Goal: Information Seeking & Learning: Learn about a topic

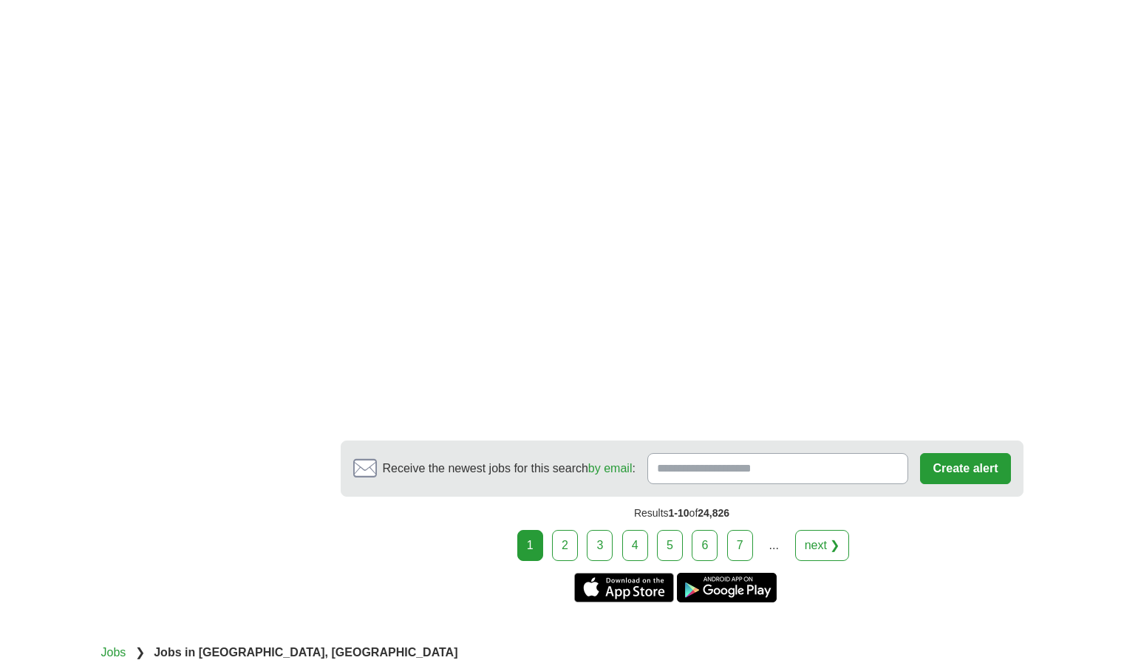
scroll to position [2599, 0]
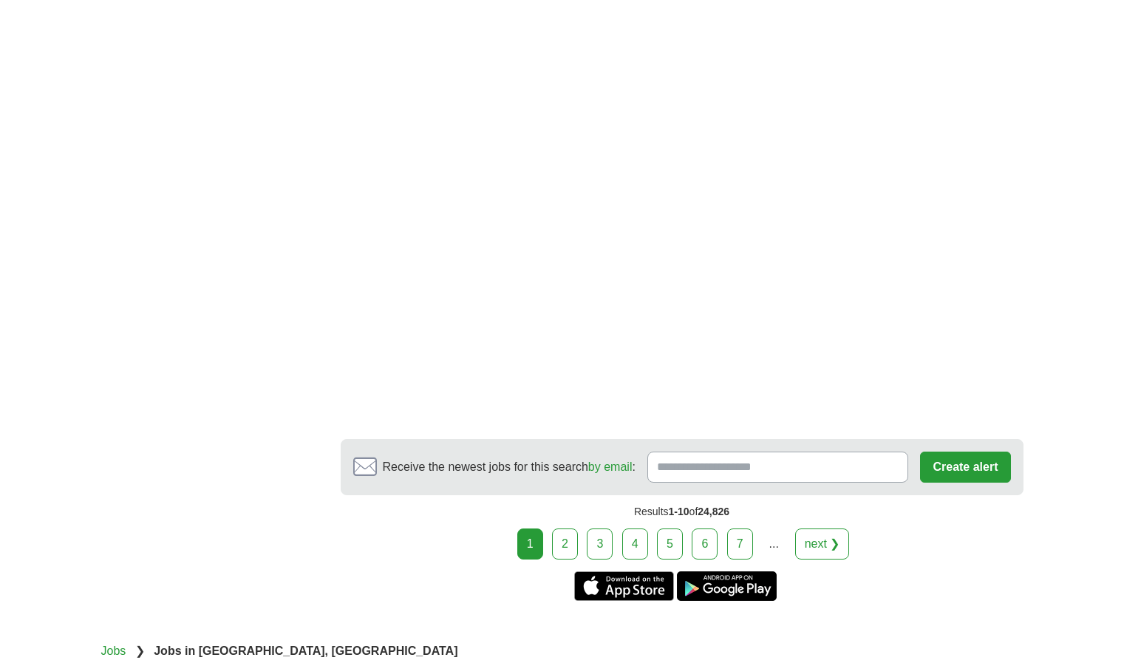
click at [573, 546] on link "2" at bounding box center [565, 543] width 26 height 31
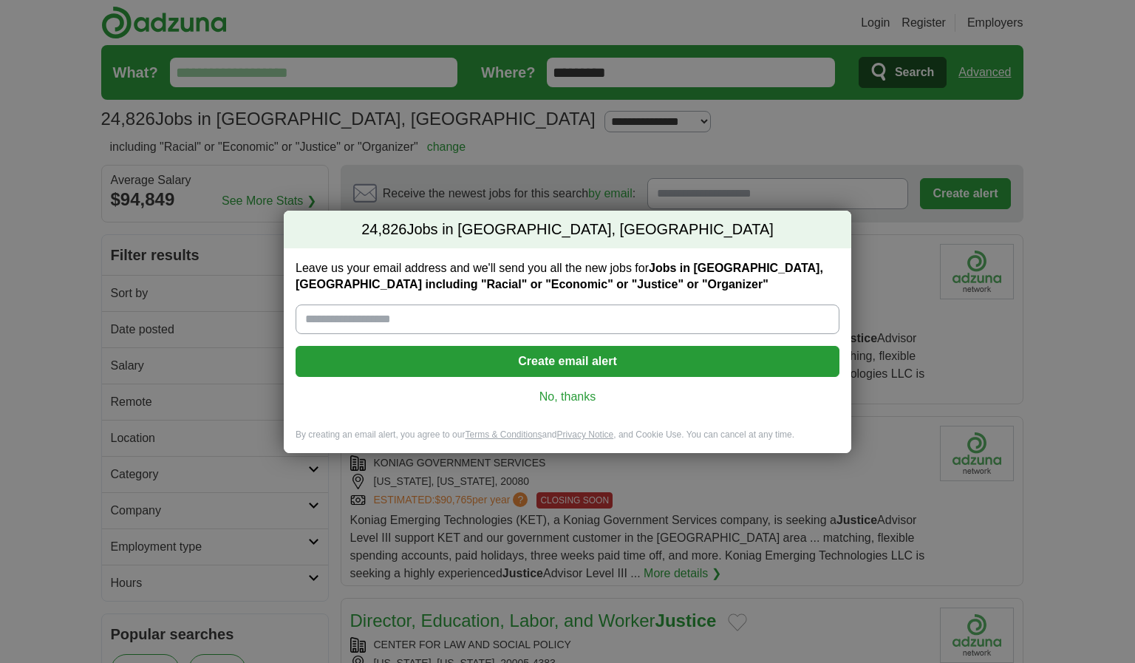
click at [593, 403] on link "No, thanks" at bounding box center [567, 397] width 520 height 16
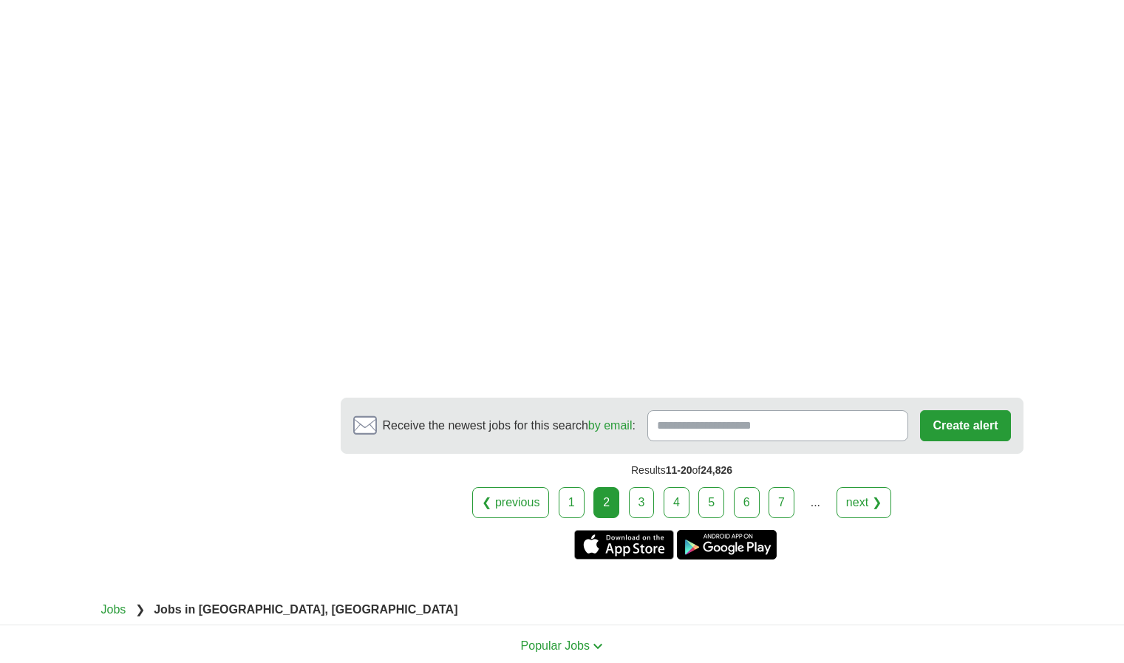
scroll to position [2274, 0]
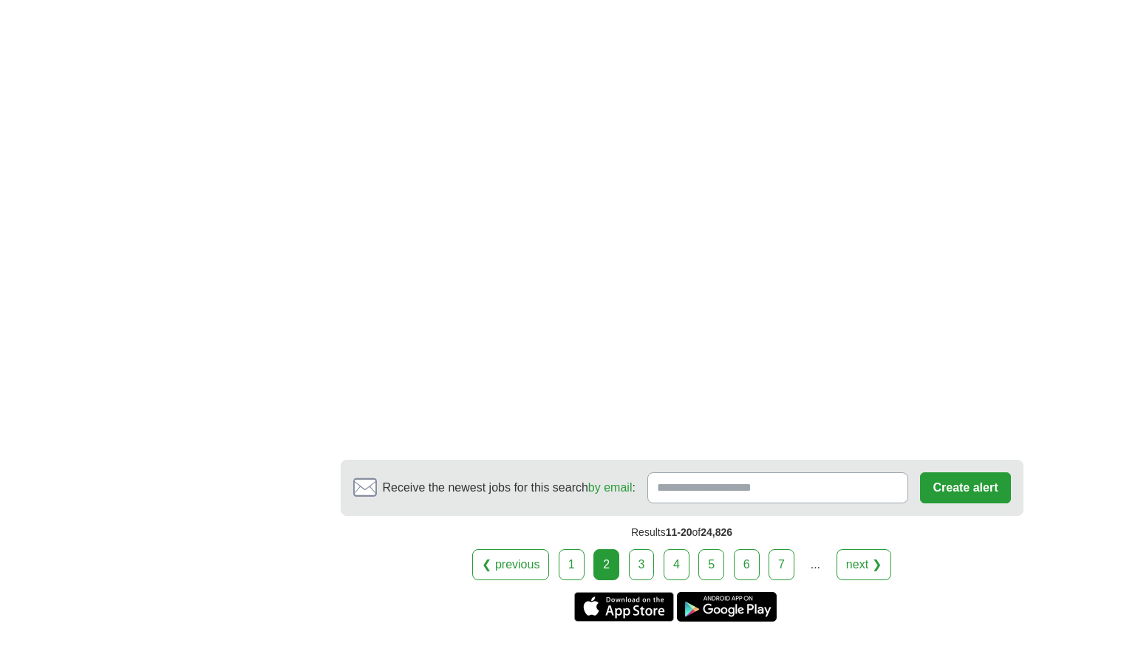
click at [639, 558] on link "3" at bounding box center [642, 564] width 26 height 31
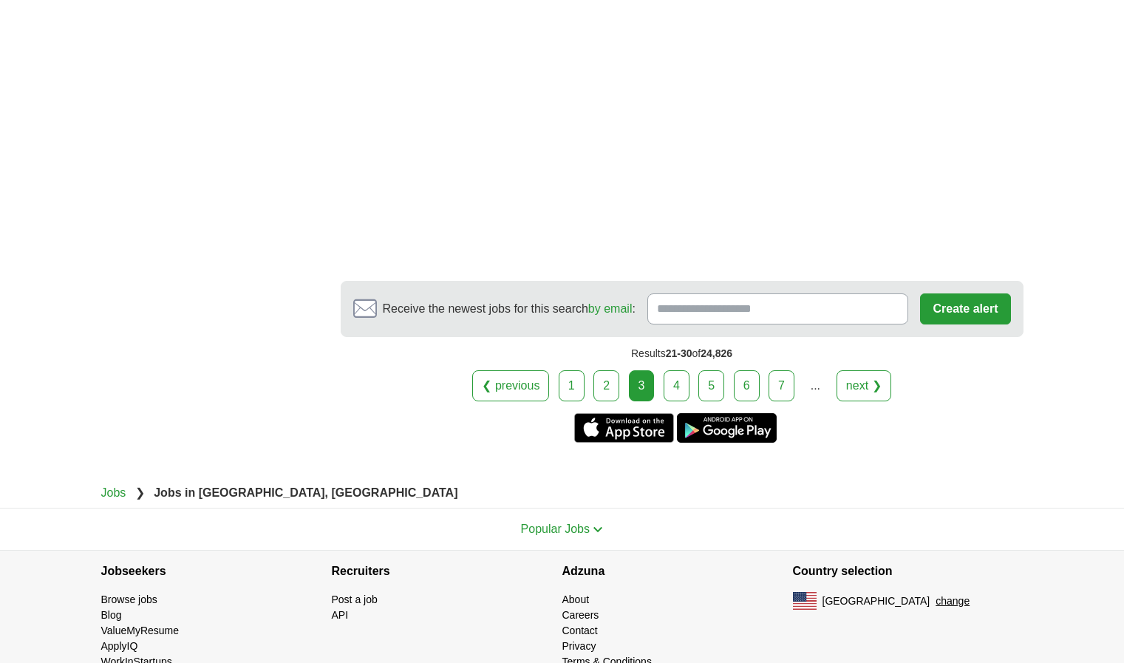
scroll to position [2775, 0]
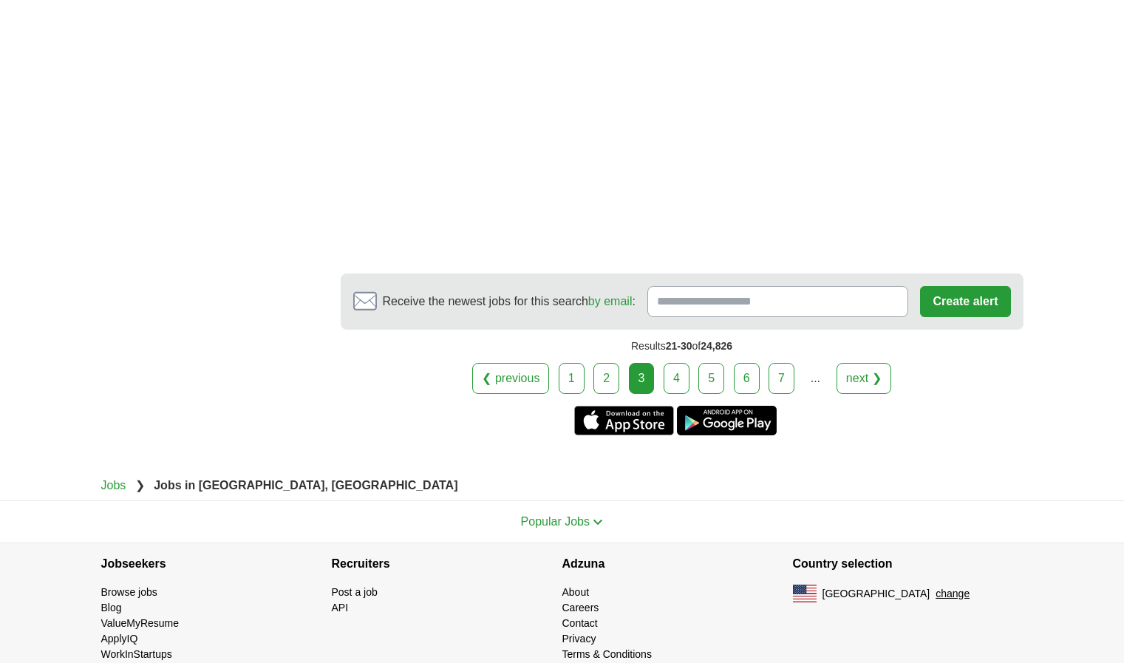
click at [677, 394] on link "4" at bounding box center [676, 378] width 26 height 31
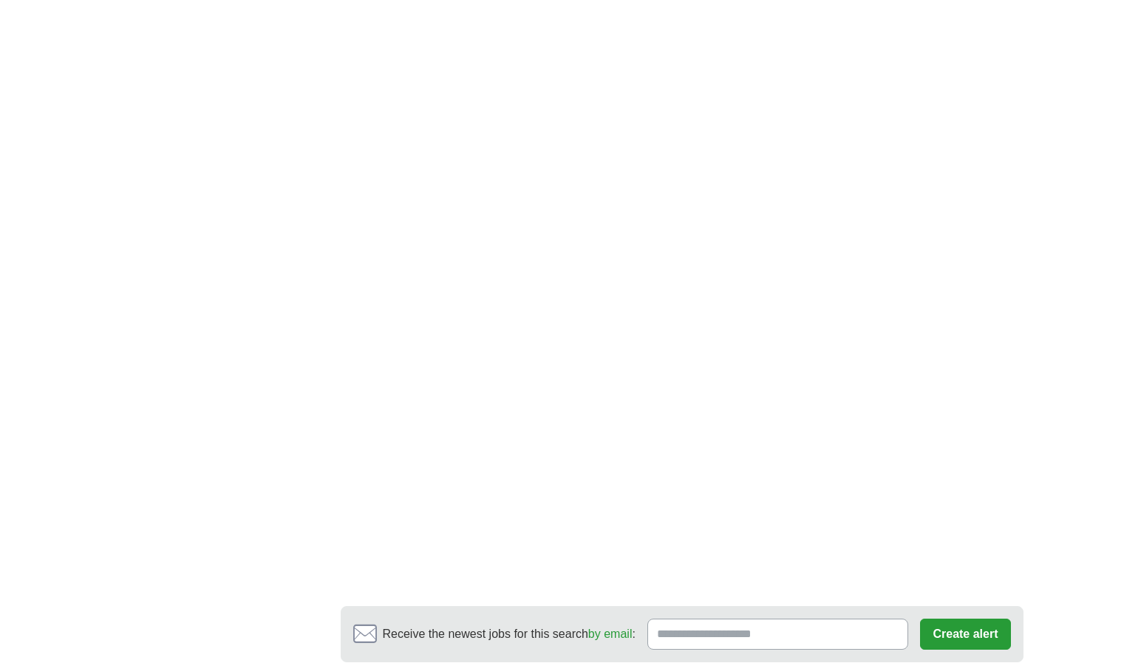
scroll to position [2609, 0]
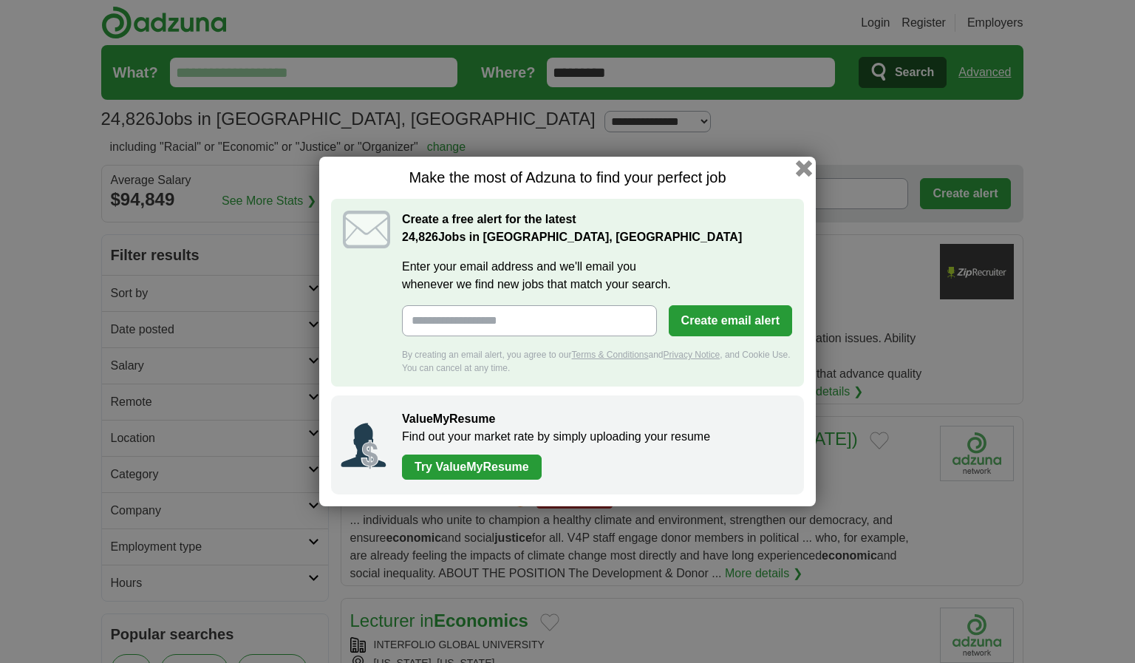
click at [801, 170] on button "button" at bounding box center [804, 168] width 16 height 16
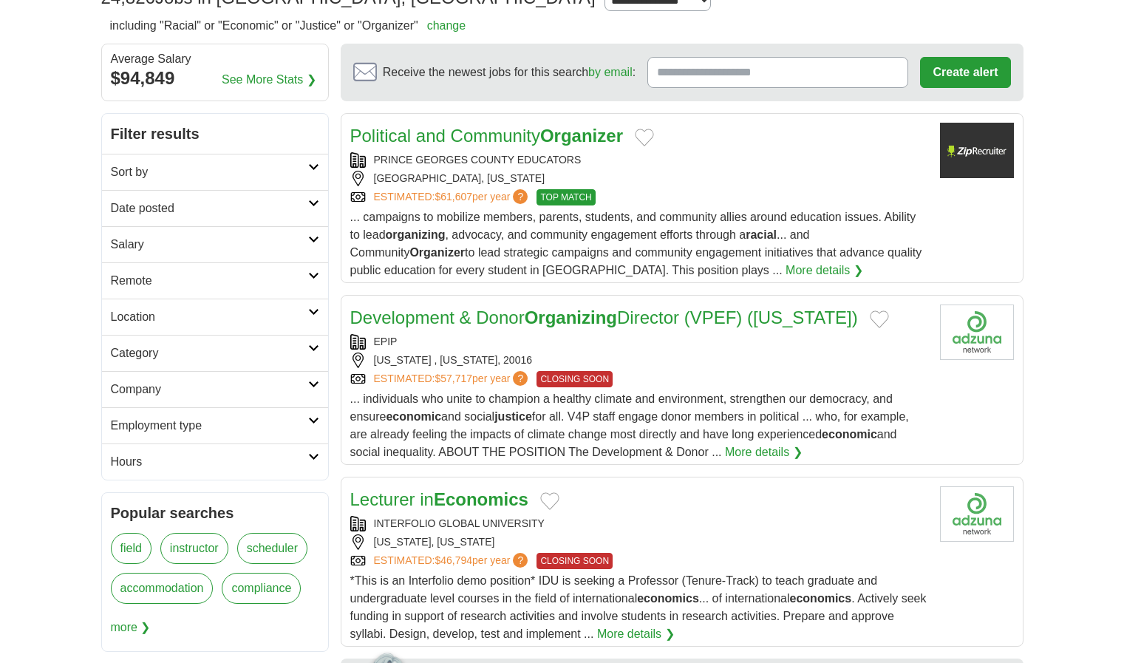
scroll to position [122, 0]
click at [524, 135] on link "Political and Community Organizer" at bounding box center [486, 135] width 273 height 20
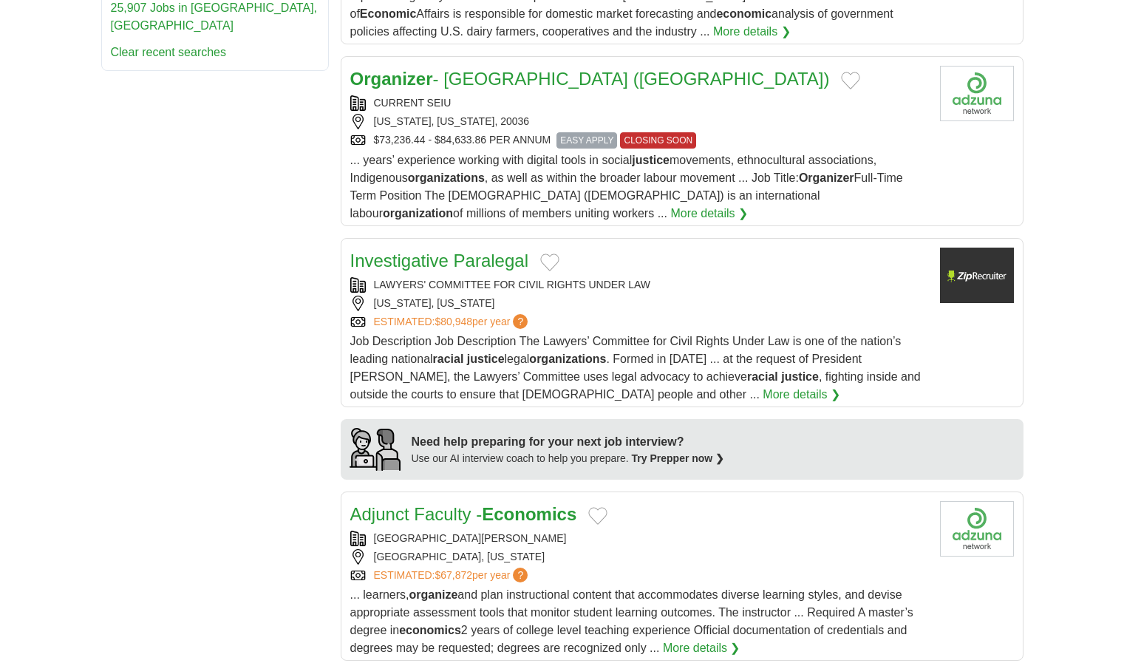
scroll to position [968, 0]
click at [453, 264] on link "Investigative Paralegal" at bounding box center [439, 260] width 178 height 20
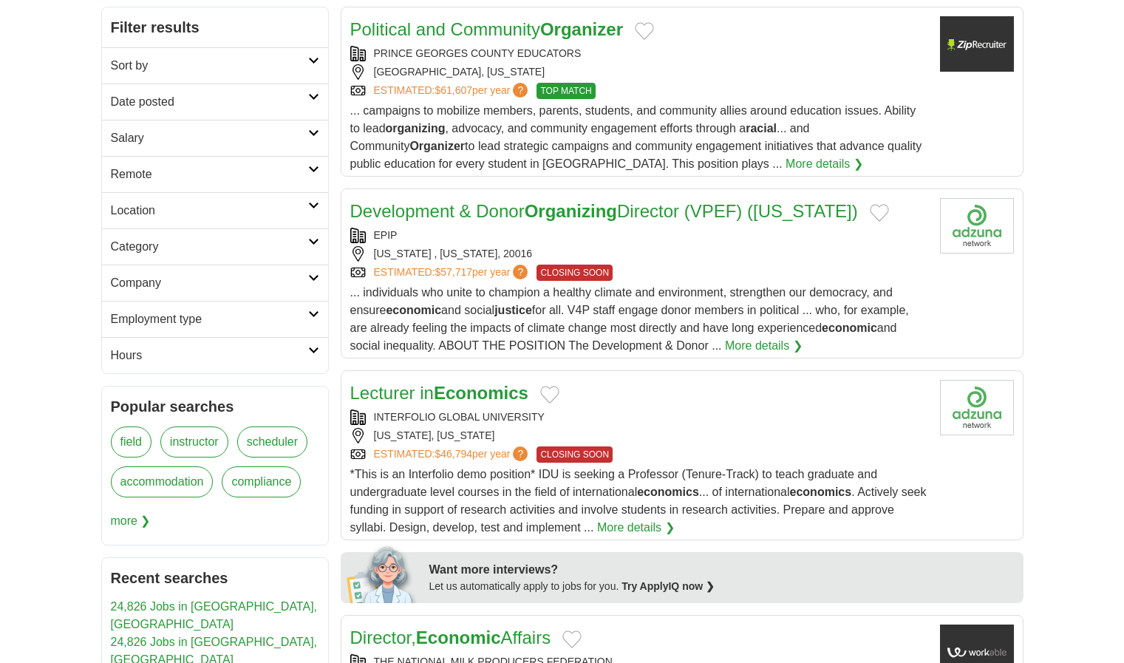
scroll to position [0, 0]
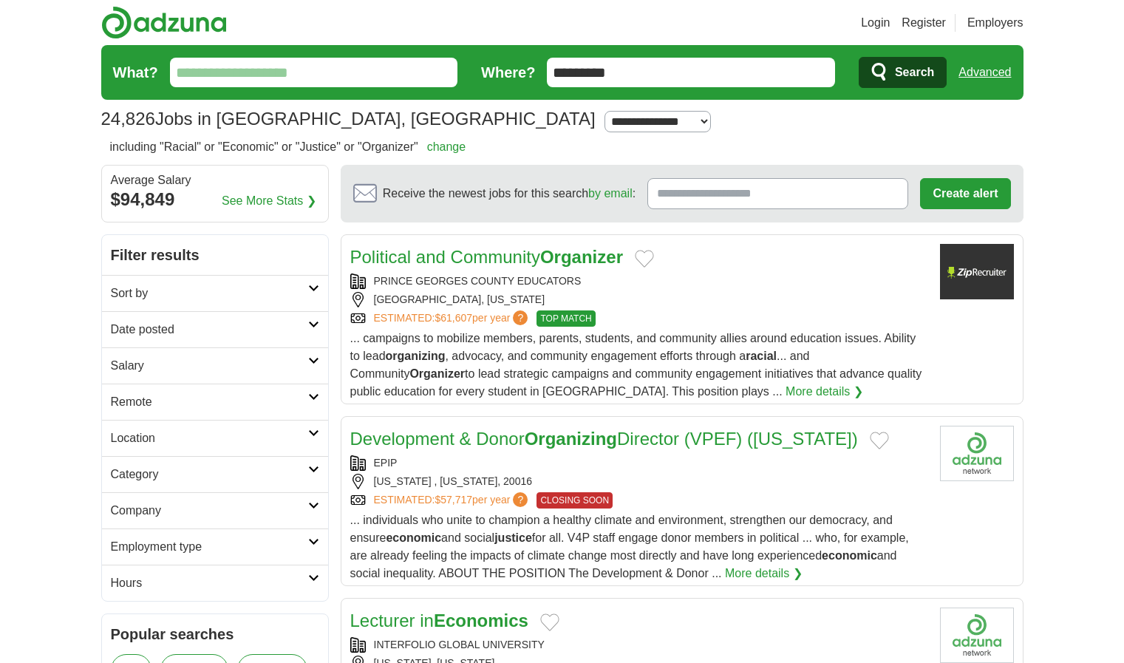
click at [643, 78] on input "*********" at bounding box center [691, 73] width 288 height 30
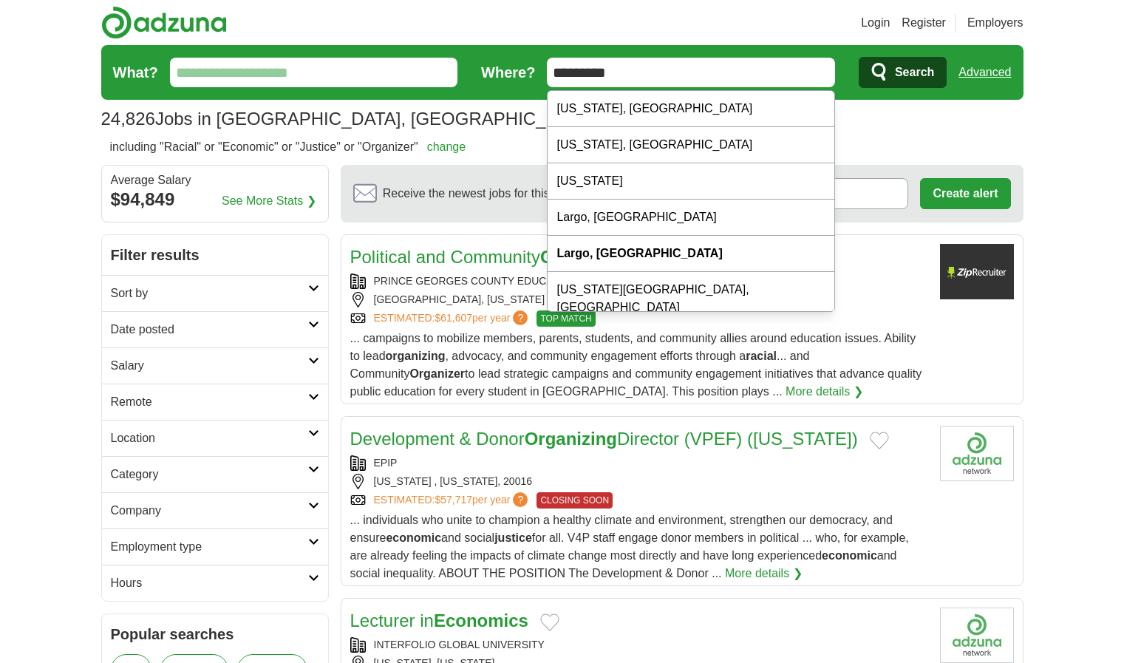
click at [632, 75] on input "*********" at bounding box center [691, 73] width 288 height 30
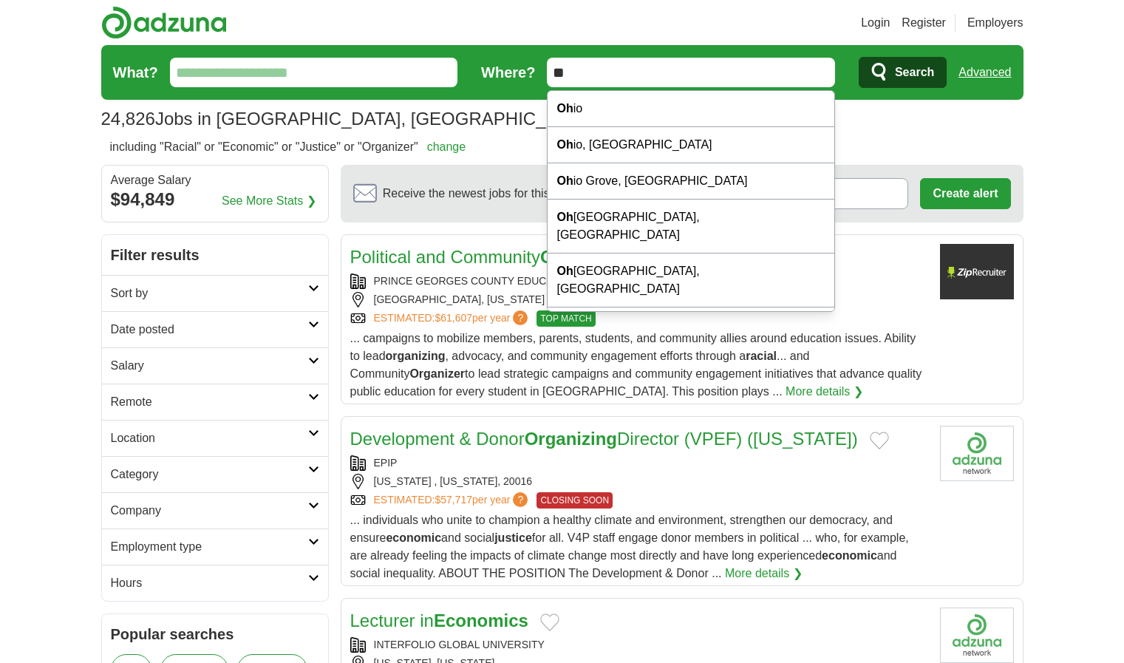
type input "**"
click at [858, 57] on button "Search" at bounding box center [902, 72] width 88 height 31
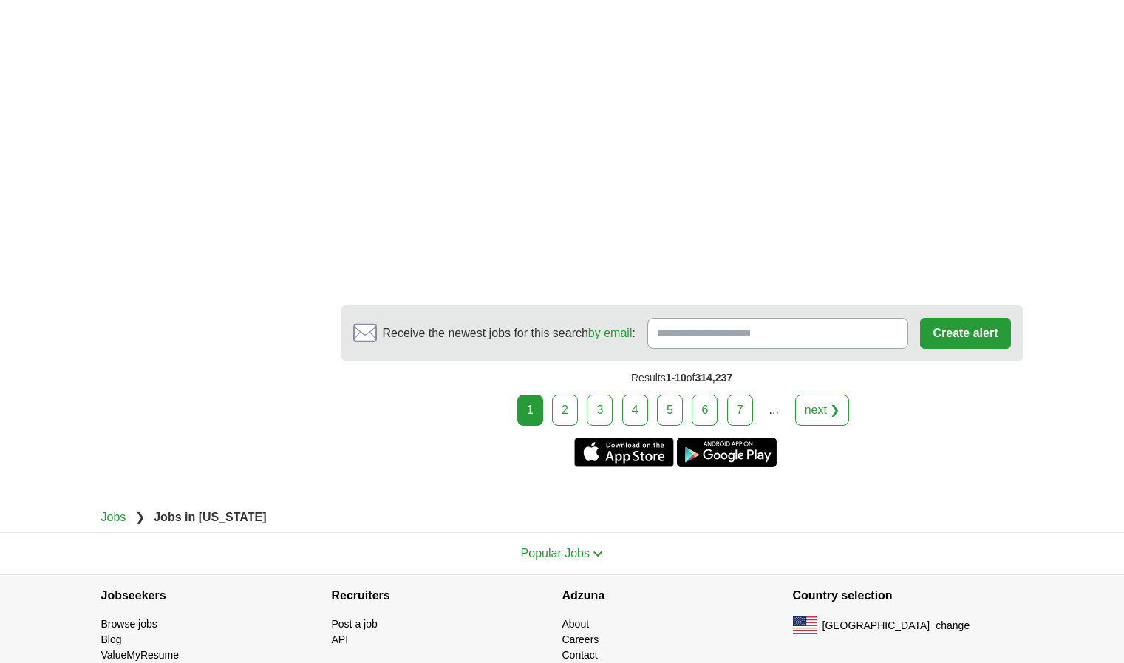
scroll to position [2622, 0]
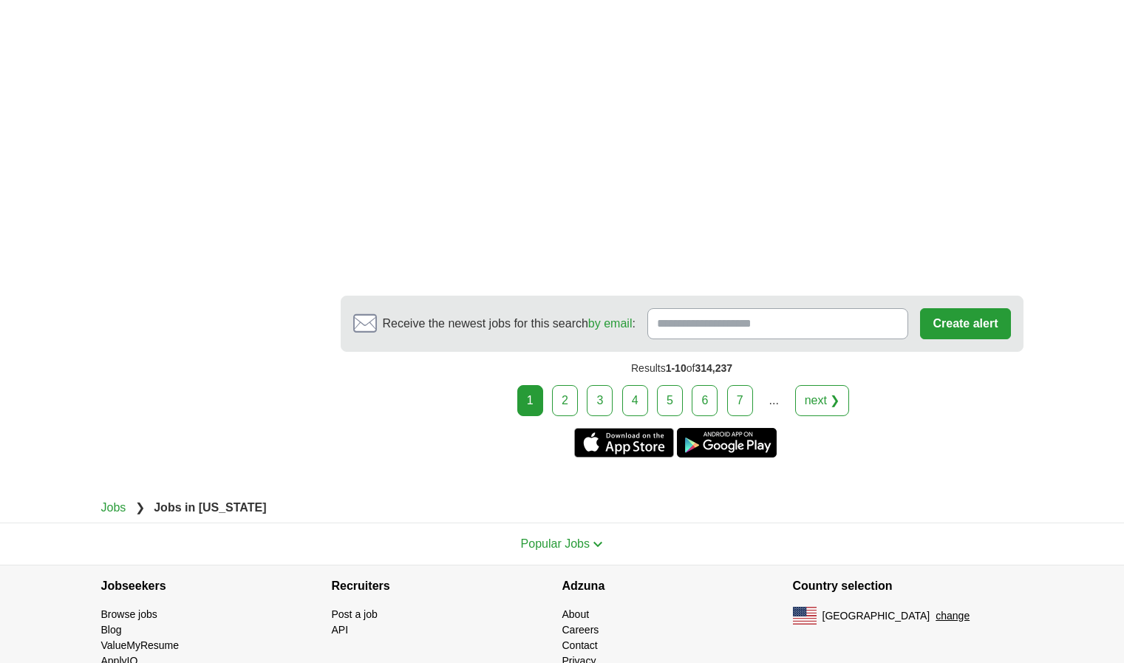
click at [565, 385] on link "2" at bounding box center [565, 400] width 26 height 31
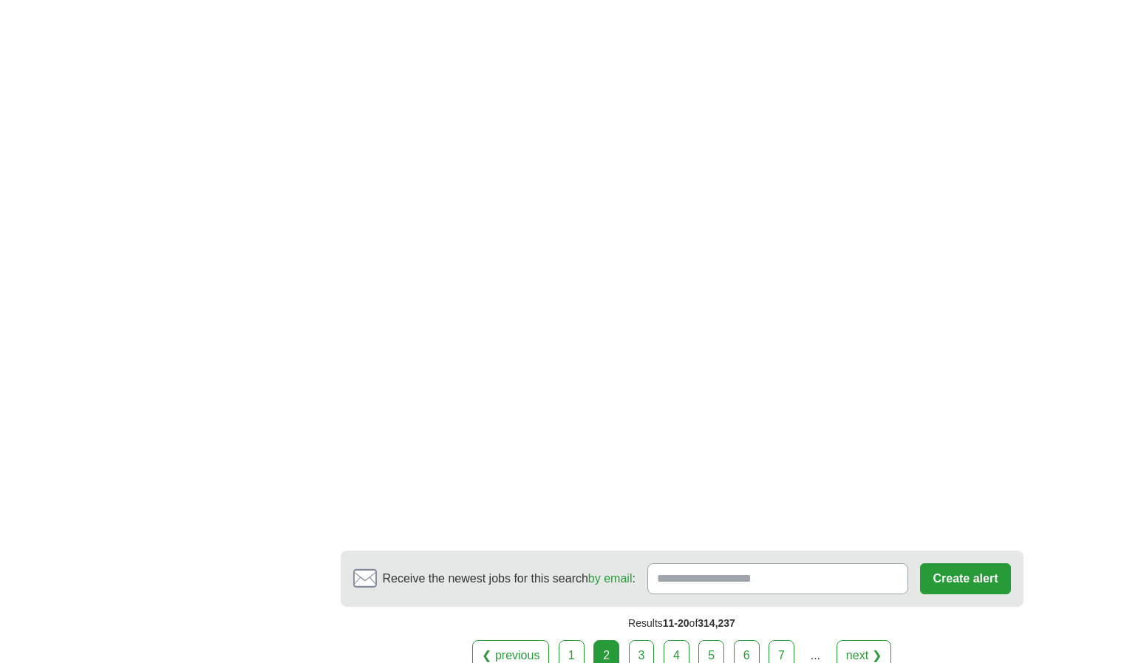
scroll to position [2388, 0]
click at [627, 639] on div "❮ previous 1 2 3 4 5 6 7 ... next ❯" at bounding box center [682, 654] width 683 height 31
click at [635, 639] on link "3" at bounding box center [642, 654] width 26 height 31
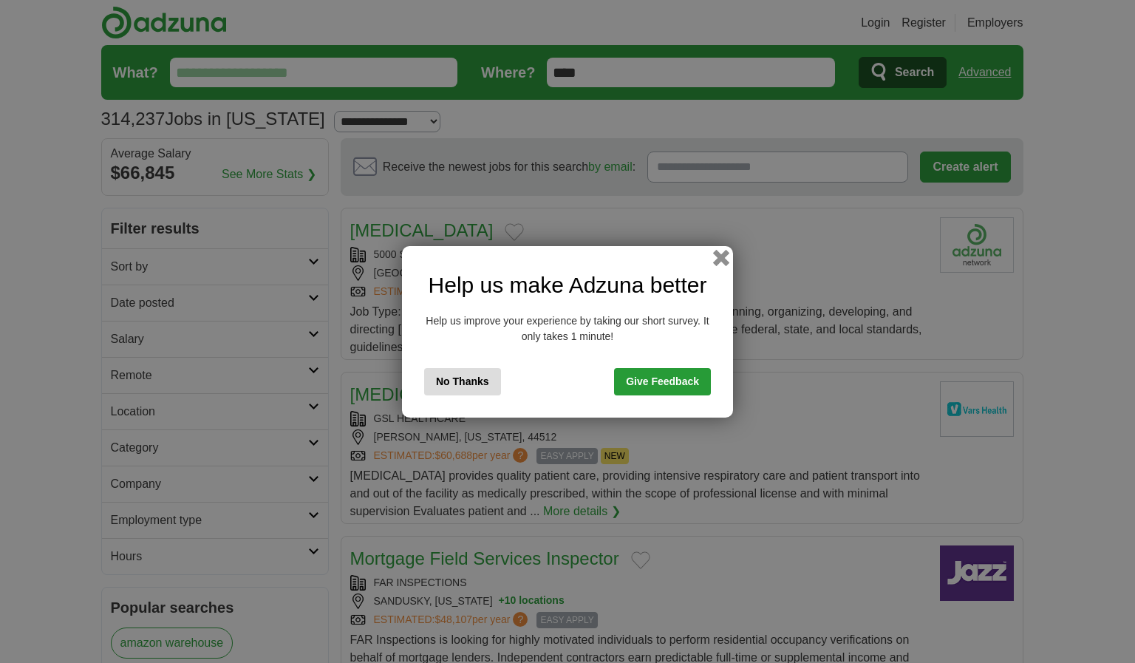
click at [718, 262] on button "button" at bounding box center [721, 257] width 16 height 16
